Goal: Transaction & Acquisition: Purchase product/service

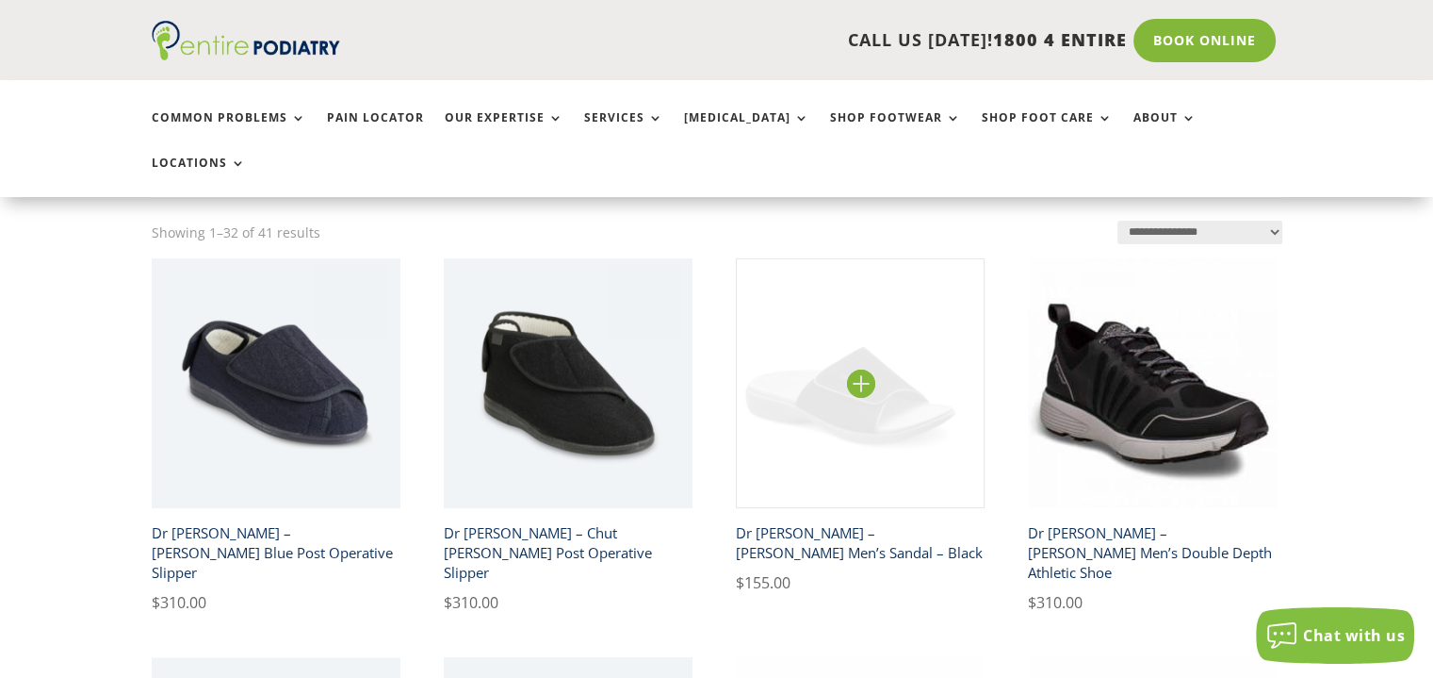
scroll to position [413, 0]
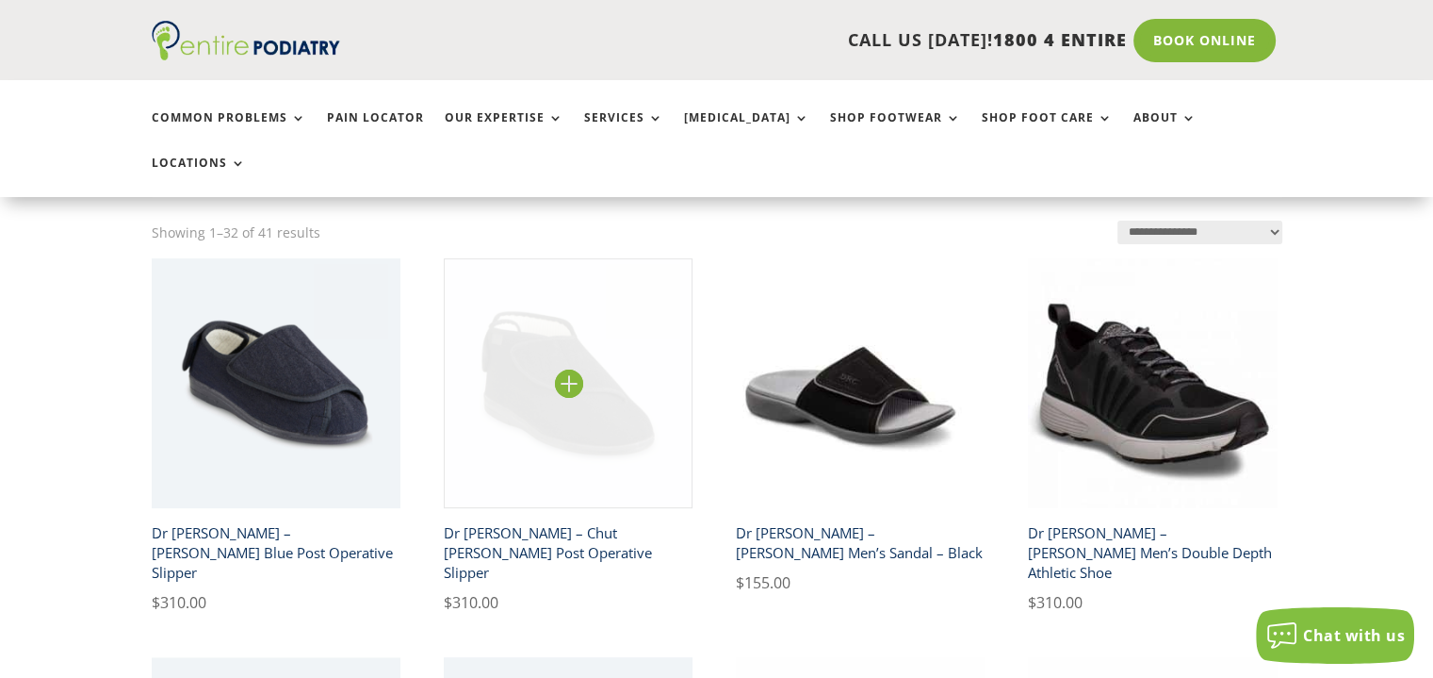
click at [588, 352] on img at bounding box center [569, 383] width 250 height 250
click at [568, 338] on img at bounding box center [569, 383] width 250 height 250
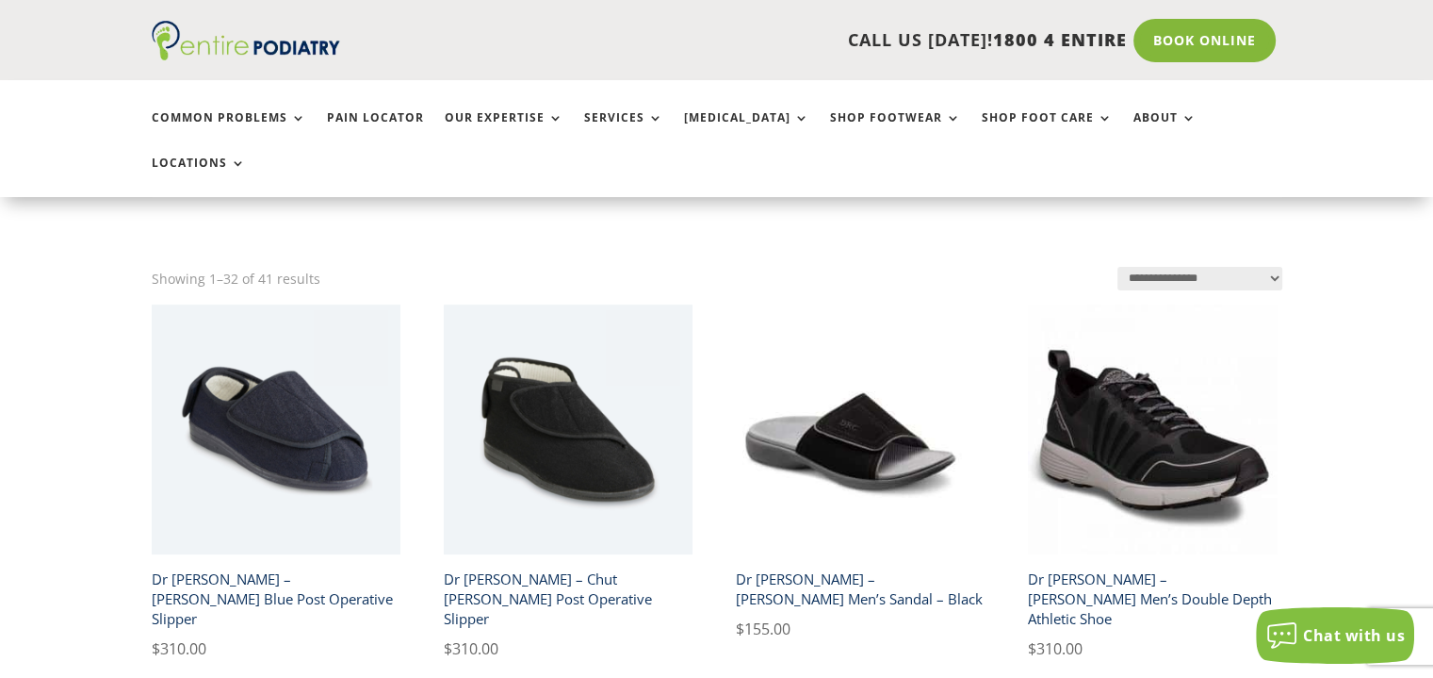
scroll to position [368, 0]
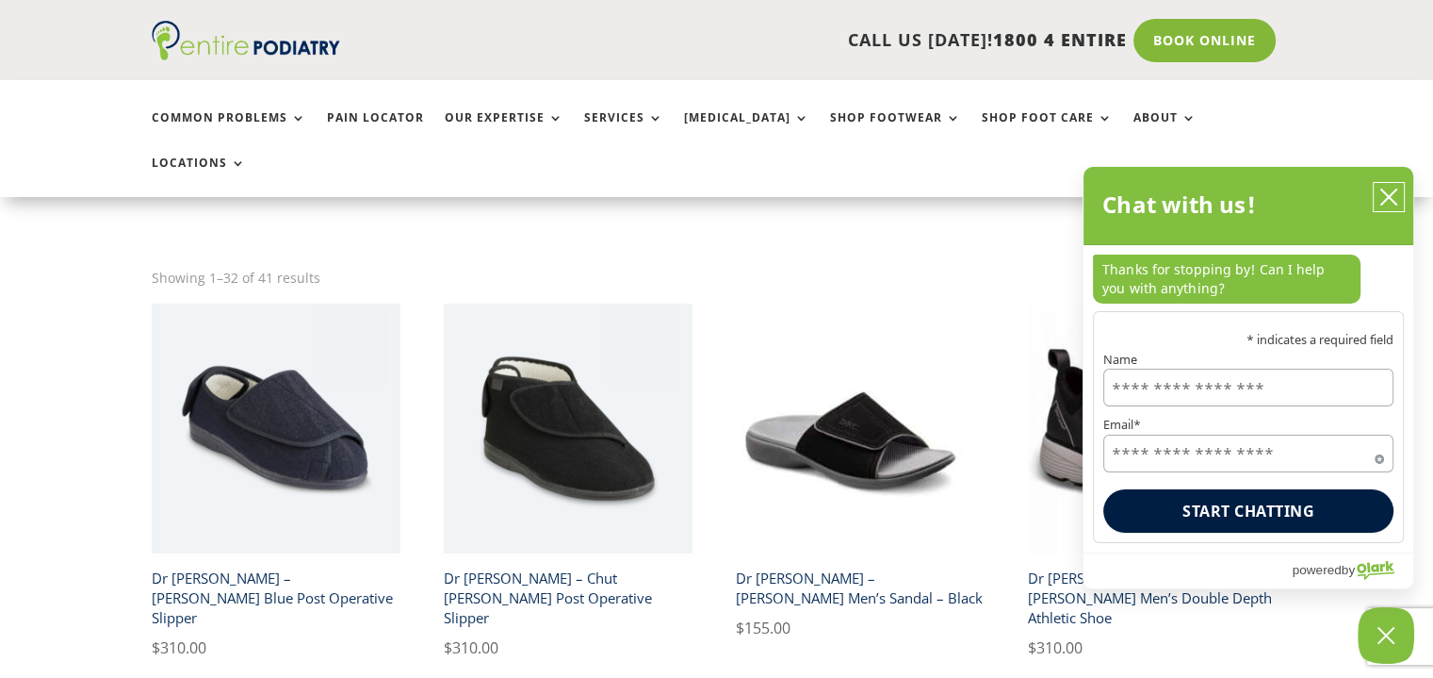
click at [1386, 199] on icon "close chatbox" at bounding box center [1389, 196] width 15 height 15
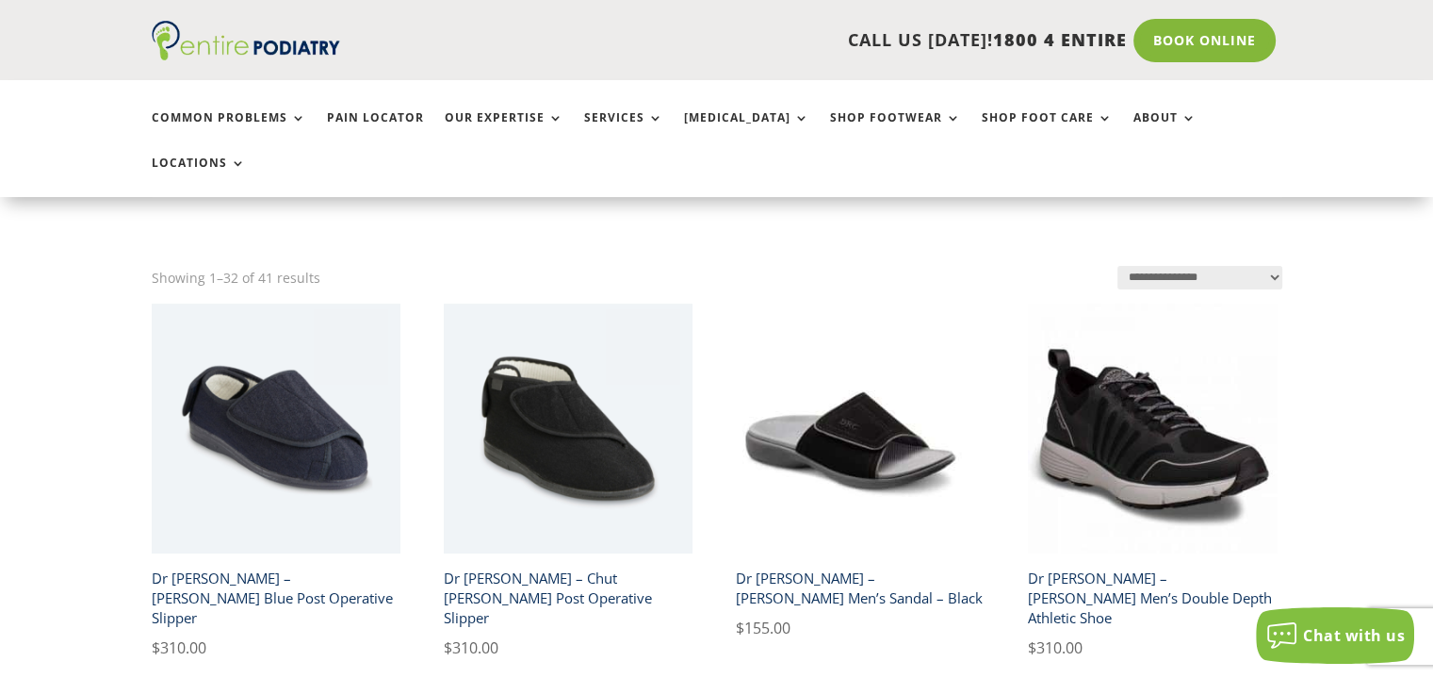
click at [1269, 266] on select "**********" at bounding box center [1200, 278] width 164 height 25
